Goal: Navigation & Orientation: Find specific page/section

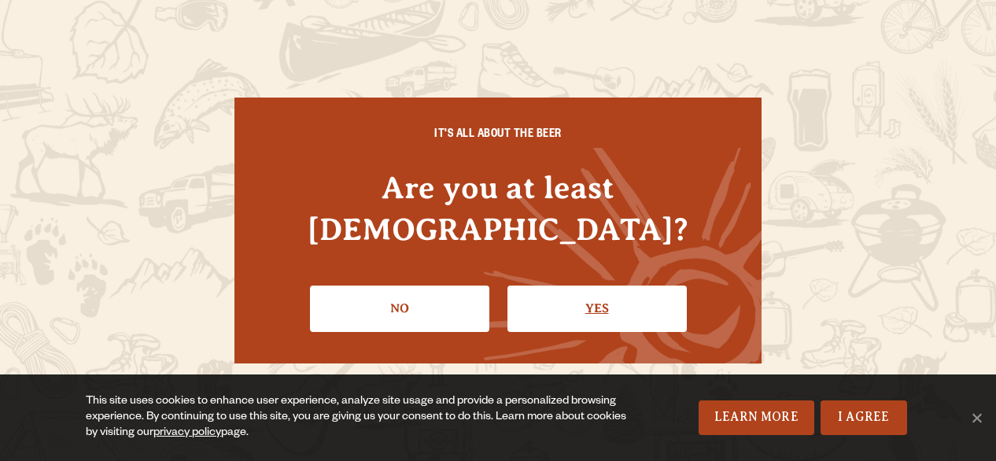
click at [646, 286] on link "Yes" at bounding box center [596, 309] width 179 height 46
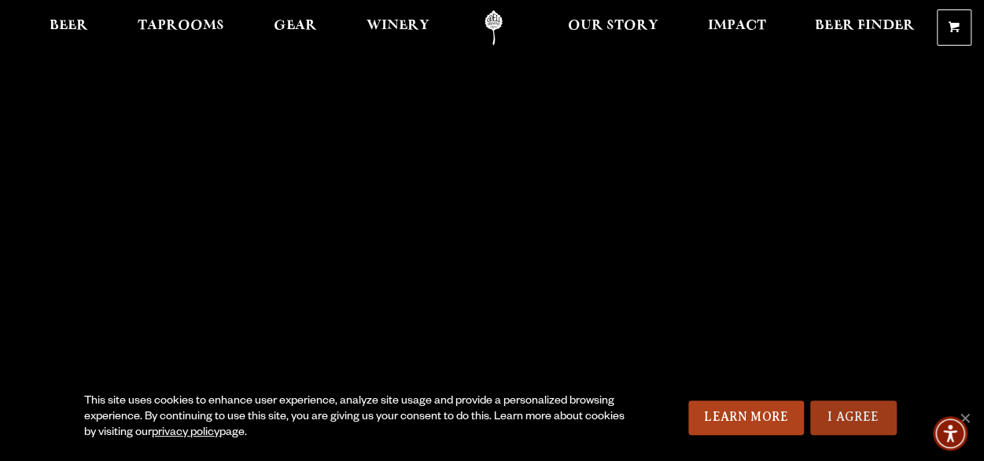
click at [836, 416] on link "I Agree" at bounding box center [853, 417] width 87 height 35
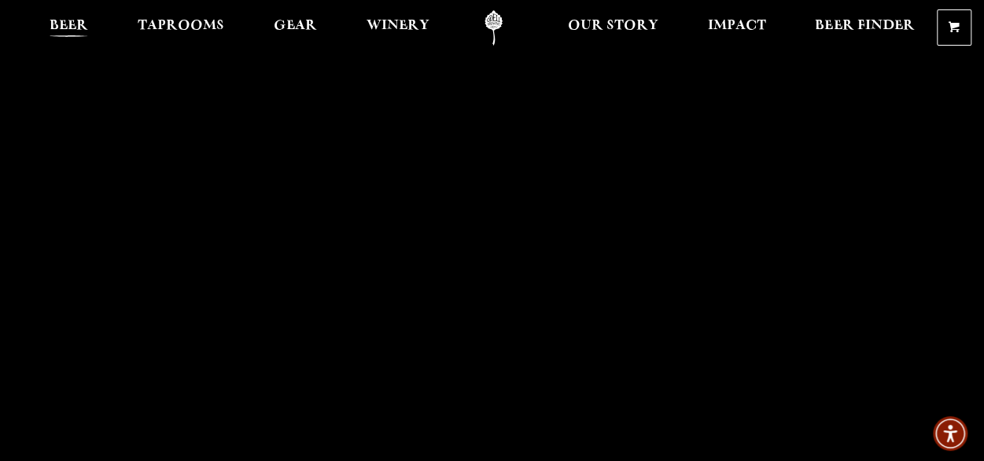
click at [83, 32] on span "Beer" at bounding box center [69, 26] width 39 height 13
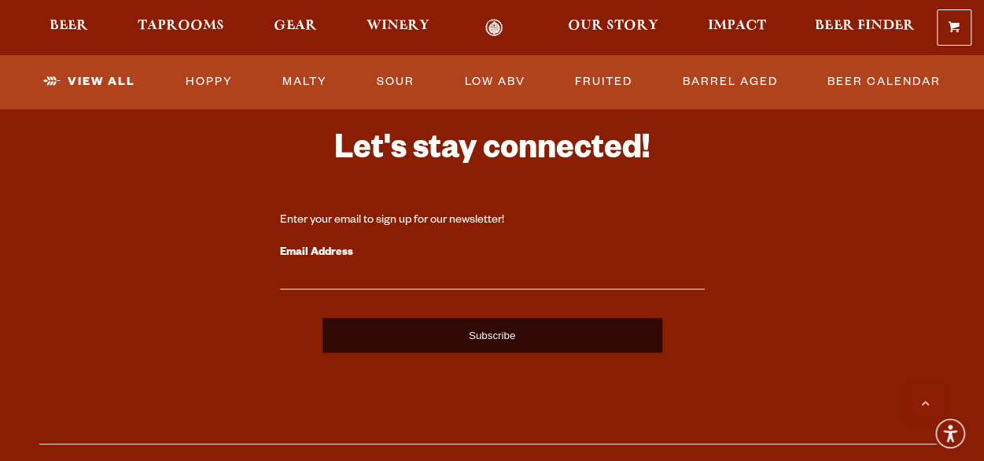
scroll to position [4002, 0]
